Goal: Purchase product/service

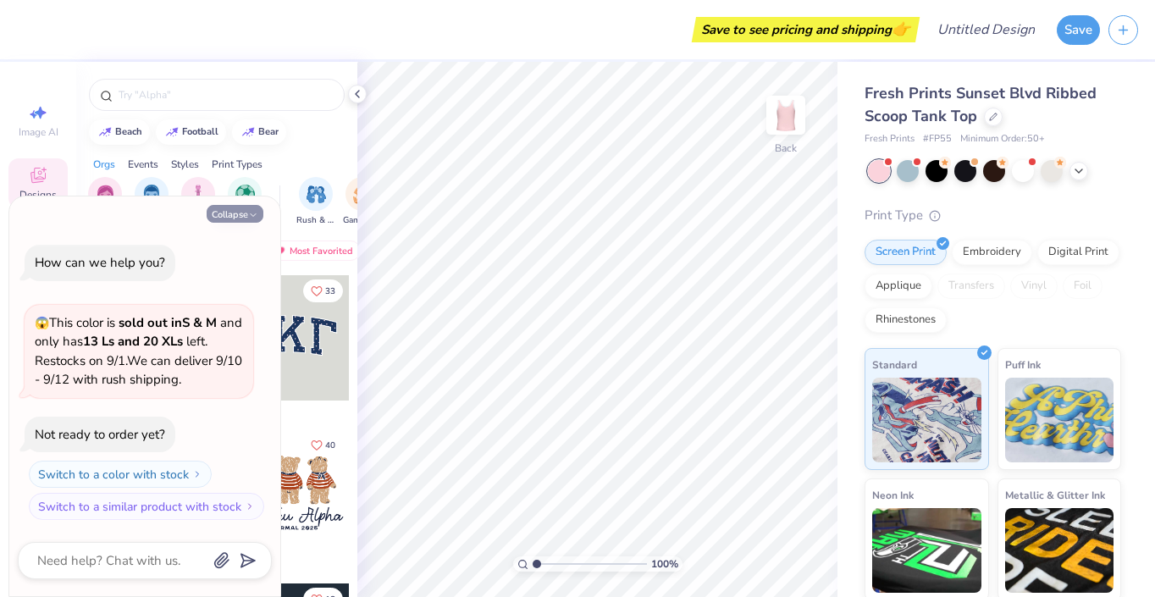
click at [248, 218] on icon "button" at bounding box center [253, 215] width 10 height 10
type textarea "x"
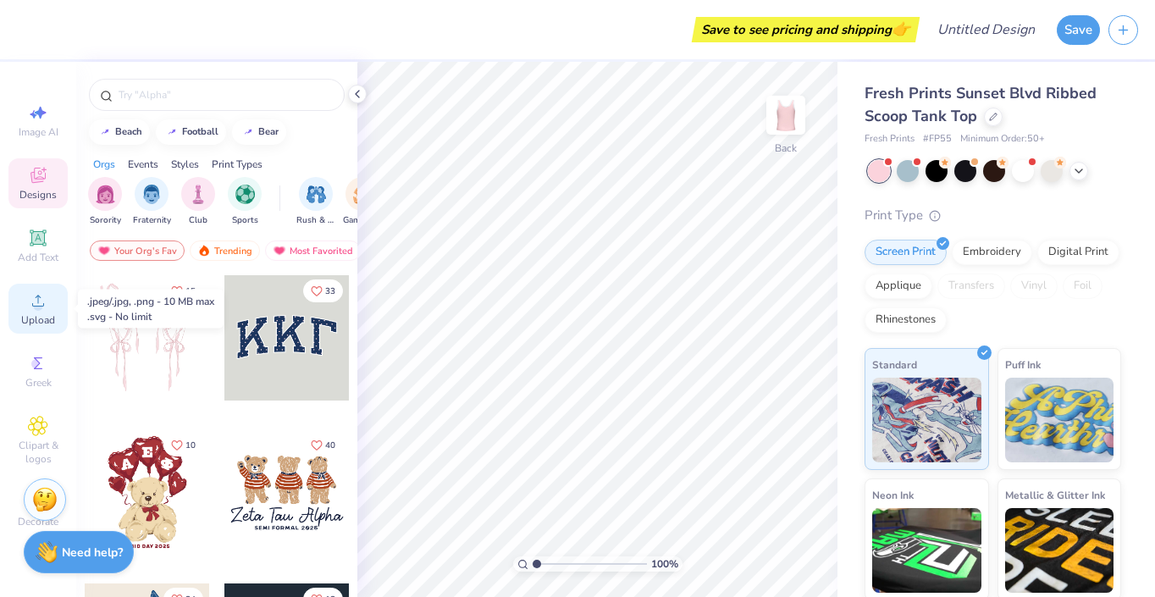
click at [36, 310] on circle at bounding box center [37, 305] width 9 height 9
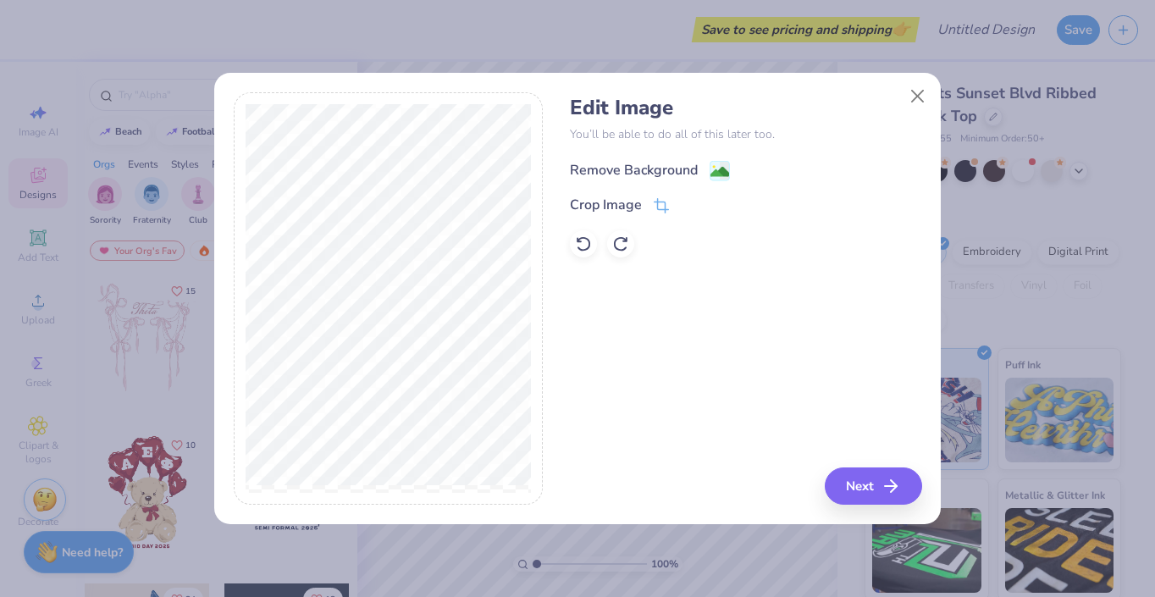
click at [713, 166] on circle at bounding box center [714, 166] width 3 height 3
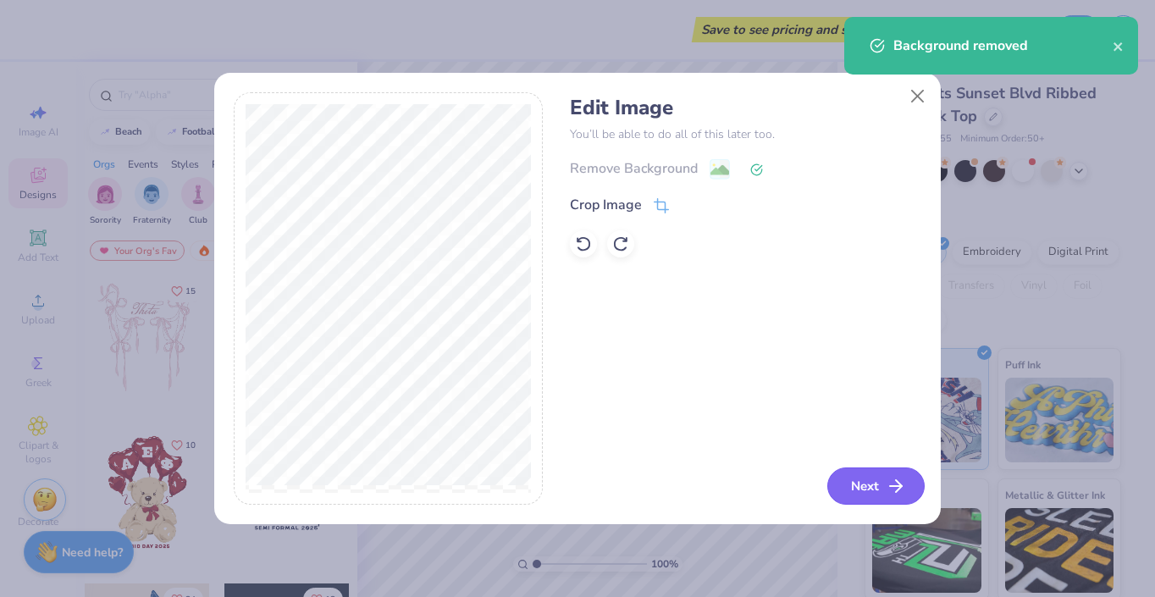
click at [853, 473] on button "Next" at bounding box center [875, 485] width 97 height 37
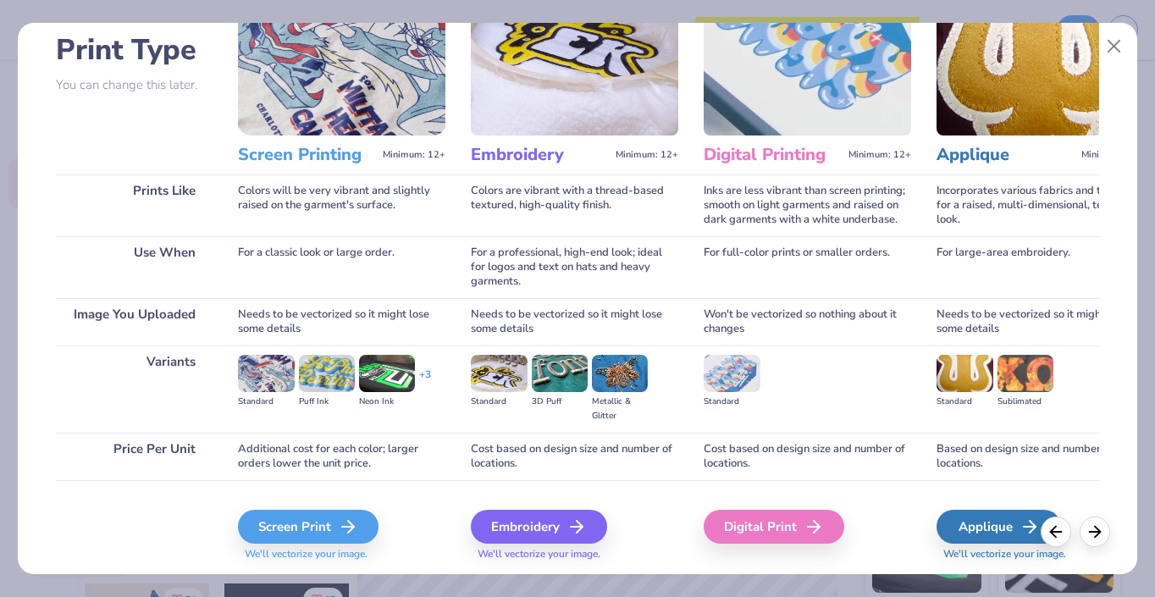
scroll to position [116, 0]
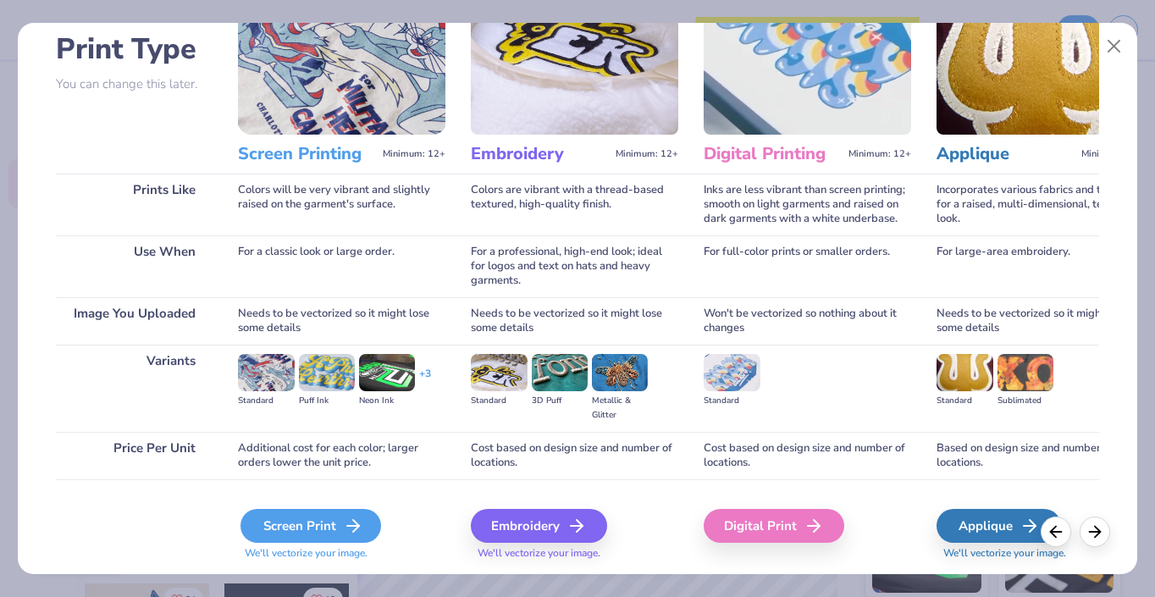
click at [317, 533] on div "Screen Print" at bounding box center [311, 526] width 141 height 34
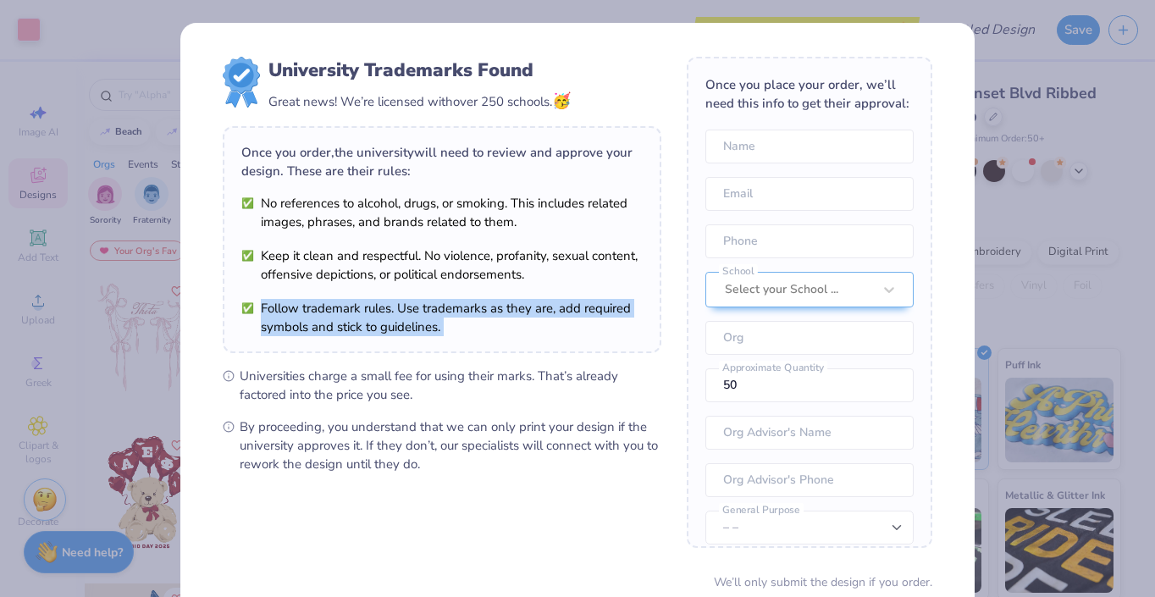
click at [632, 293] on div "University Trademarks Found Great news! We’re licensed with over 250 schools. 🥳…" at bounding box center [442, 265] width 439 height 417
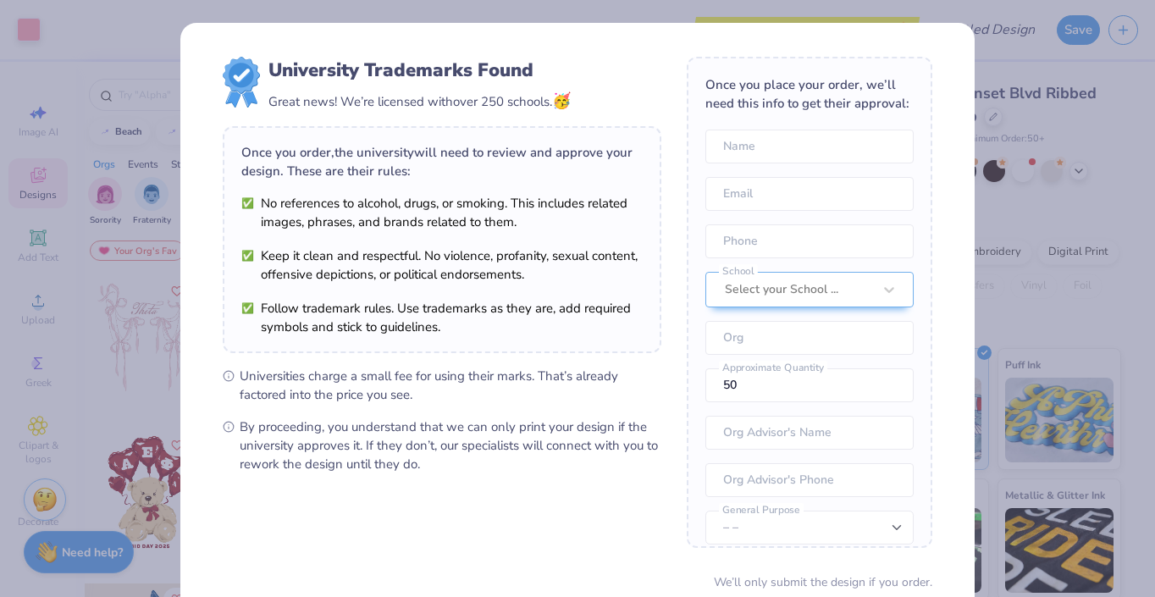
click at [575, 395] on span "Universities charge a small fee for using their marks. That’s already factored …" at bounding box center [451, 385] width 422 height 37
click at [796, 147] on input "text" at bounding box center [809, 147] width 208 height 34
